Goal: Transaction & Acquisition: Obtain resource

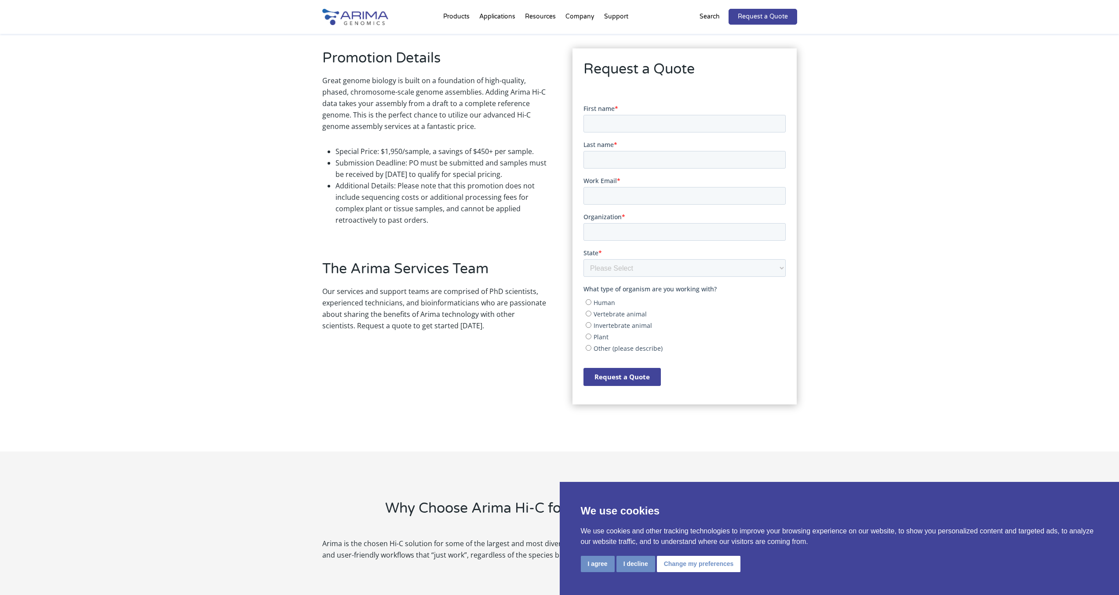
scroll to position [246, 0]
click at [597, 267] on select "Please Select Other/Non-US [US_STATE] [US_STATE] [US_STATE] [US_STATE] [US_STAT…" at bounding box center [685, 269] width 202 height 18
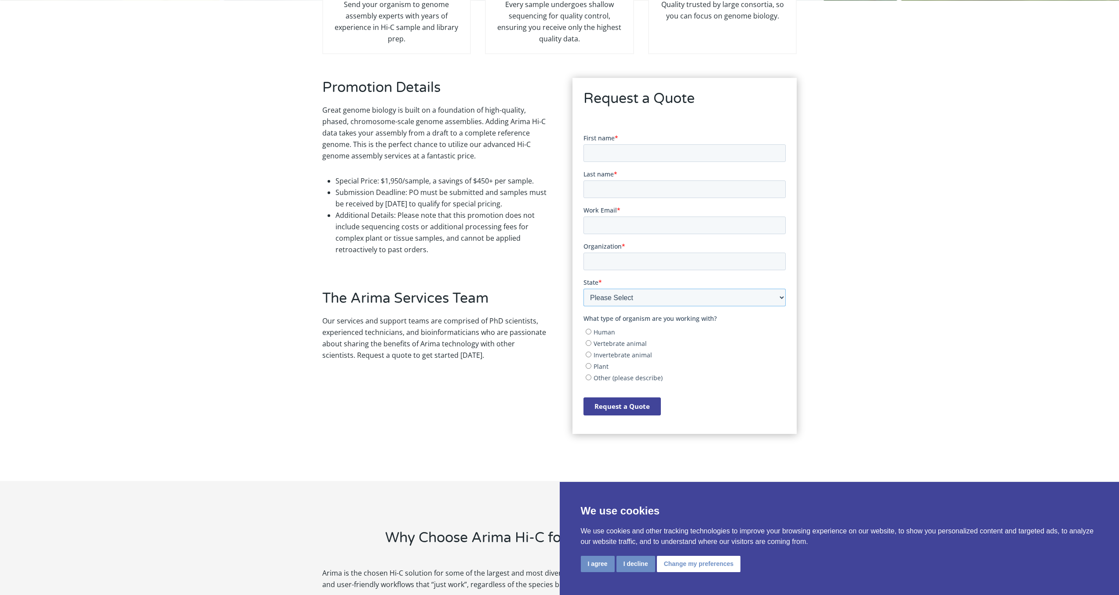
scroll to position [0, 0]
